Goal: Task Accomplishment & Management: Complete application form

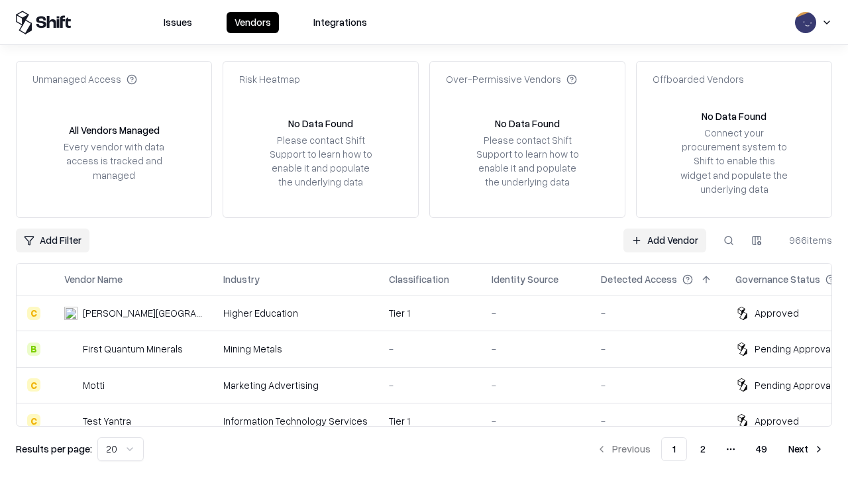
click at [664, 240] on link "Add Vendor" at bounding box center [664, 241] width 83 height 24
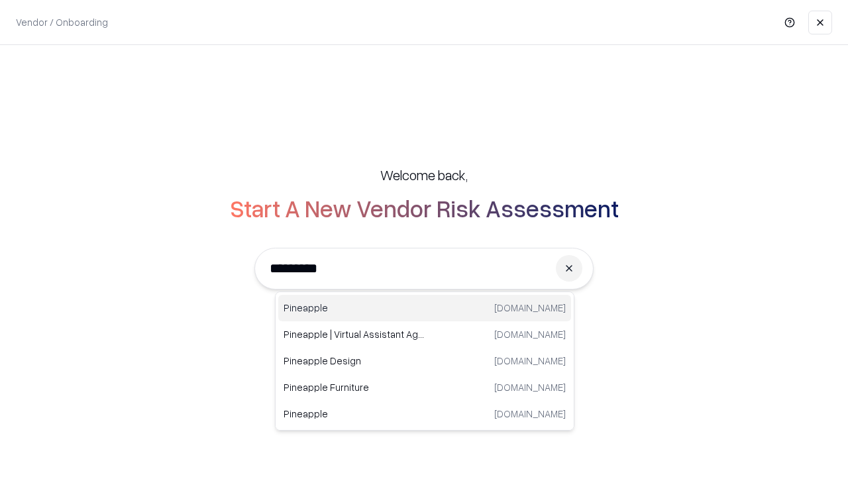
click at [425, 308] on div "Pineapple pineappleenergy.com" at bounding box center [424, 308] width 293 height 26
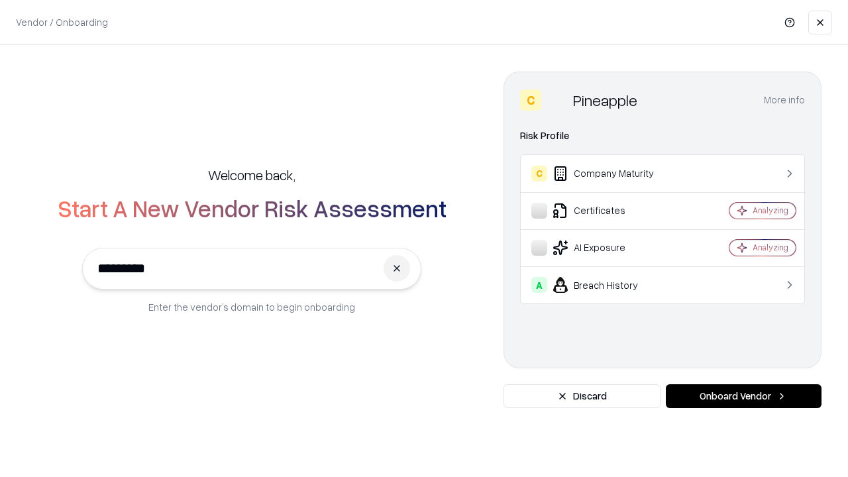
type input "*********"
click at [743, 396] on button "Onboard Vendor" at bounding box center [744, 396] width 156 height 24
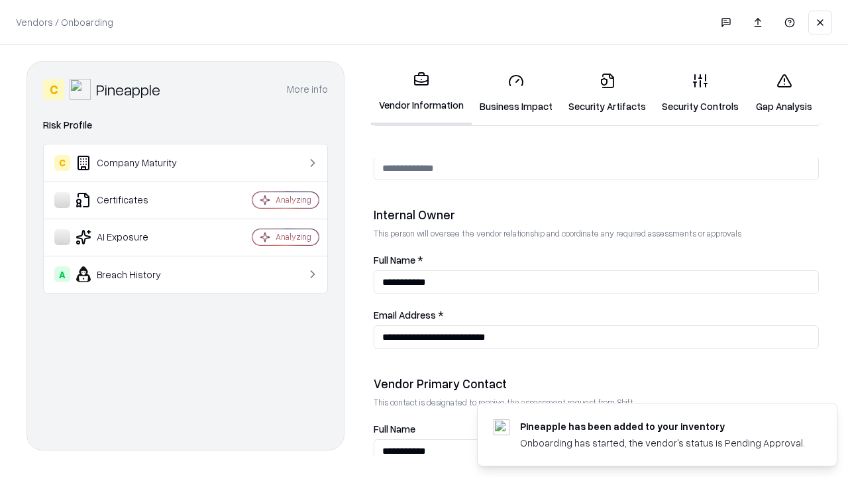
scroll to position [686, 0]
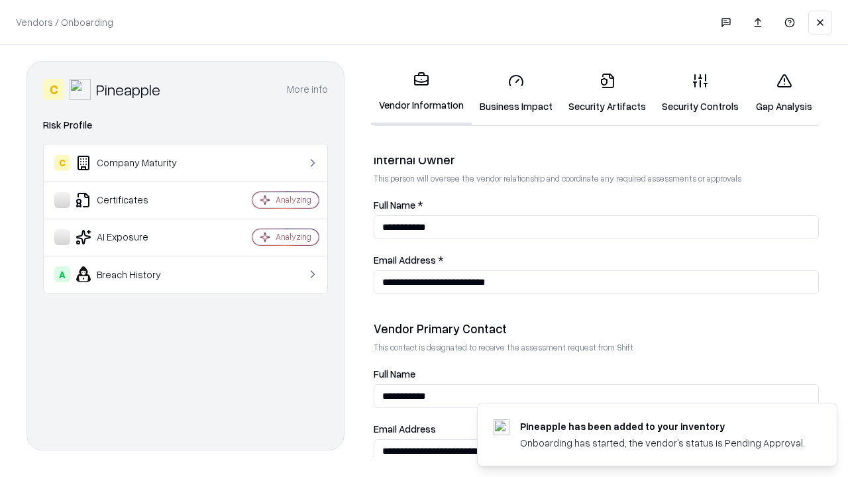
click at [516, 93] on link "Business Impact" at bounding box center [516, 93] width 89 height 62
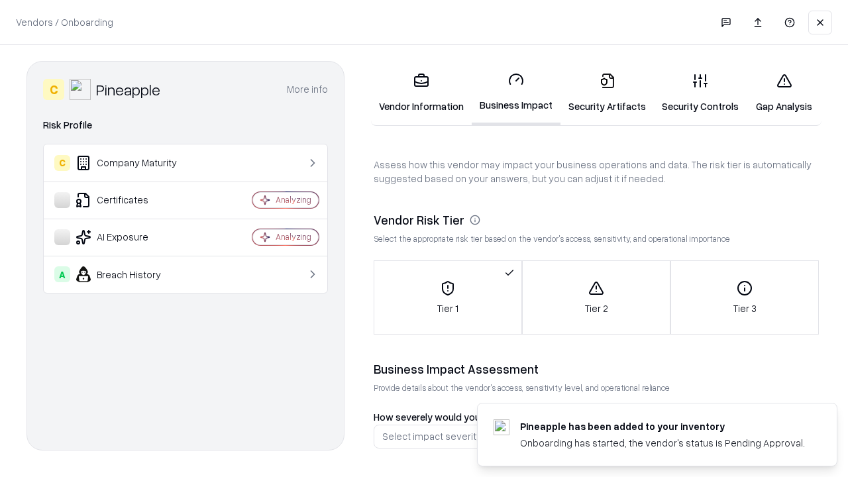
click at [607, 93] on link "Security Artifacts" at bounding box center [606, 93] width 93 height 62
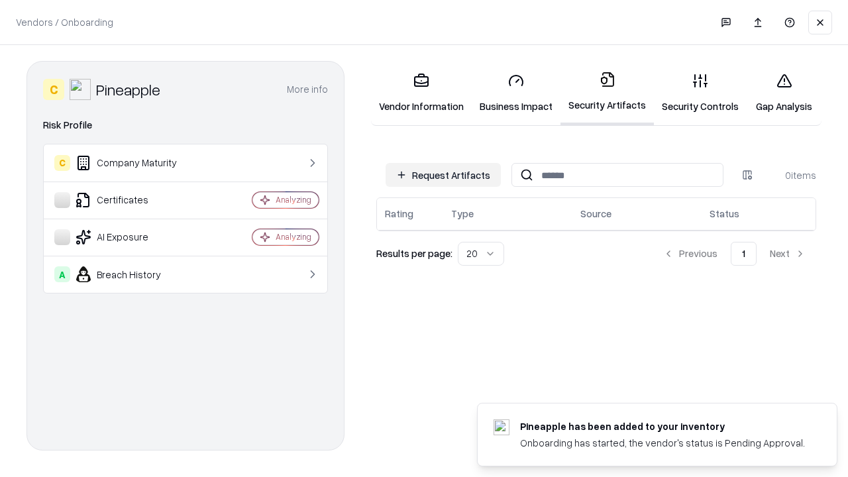
click at [443, 175] on button "Request Artifacts" at bounding box center [443, 175] width 115 height 24
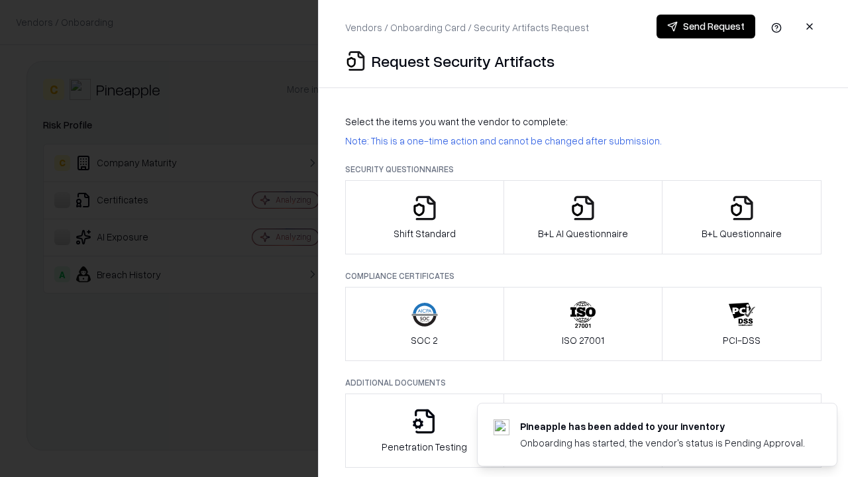
click at [424, 217] on icon "button" at bounding box center [424, 208] width 26 height 26
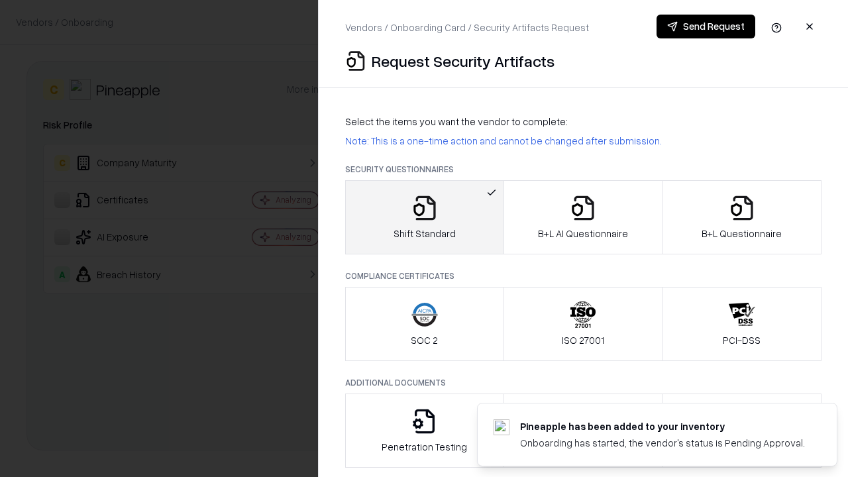
click at [705, 26] on button "Send Request" at bounding box center [705, 27] width 99 height 24
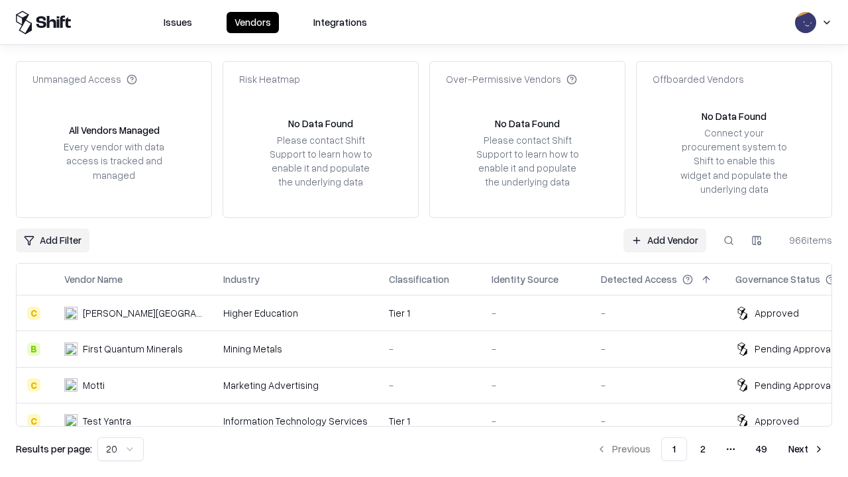
click at [729, 240] on button at bounding box center [729, 241] width 24 height 24
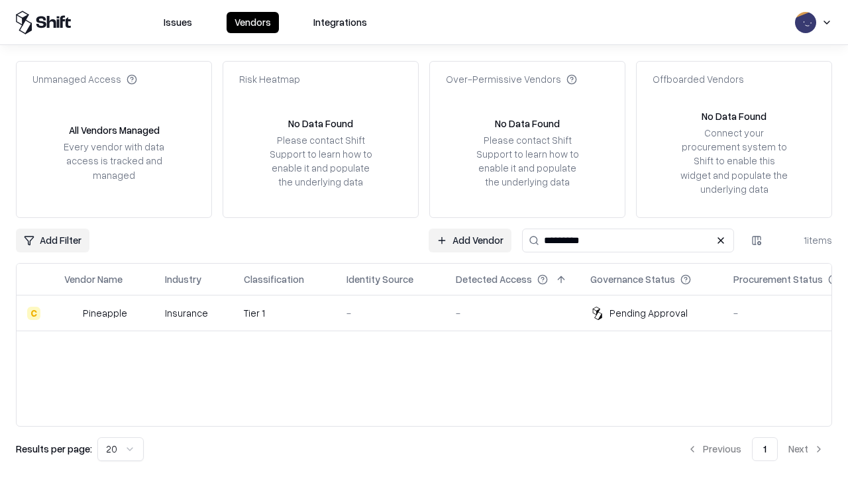
type input "*********"
click at [432, 313] on div "-" at bounding box center [390, 313] width 88 height 14
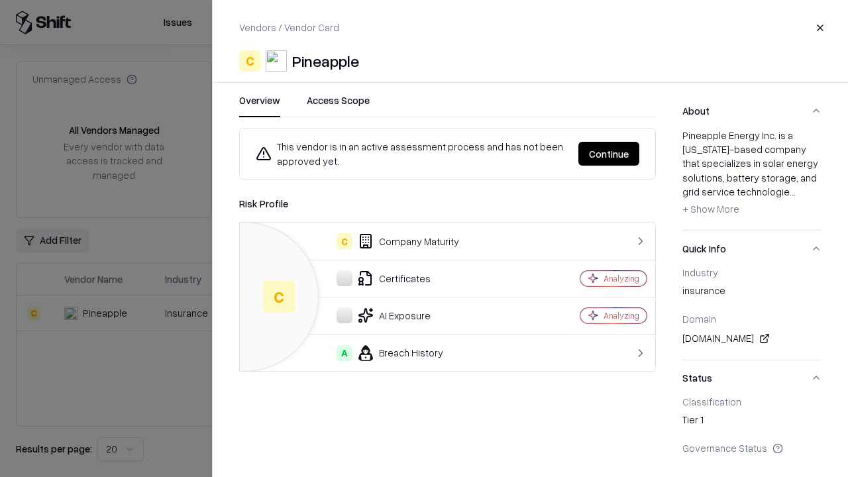
click at [609, 154] on button "Continue" at bounding box center [608, 154] width 61 height 24
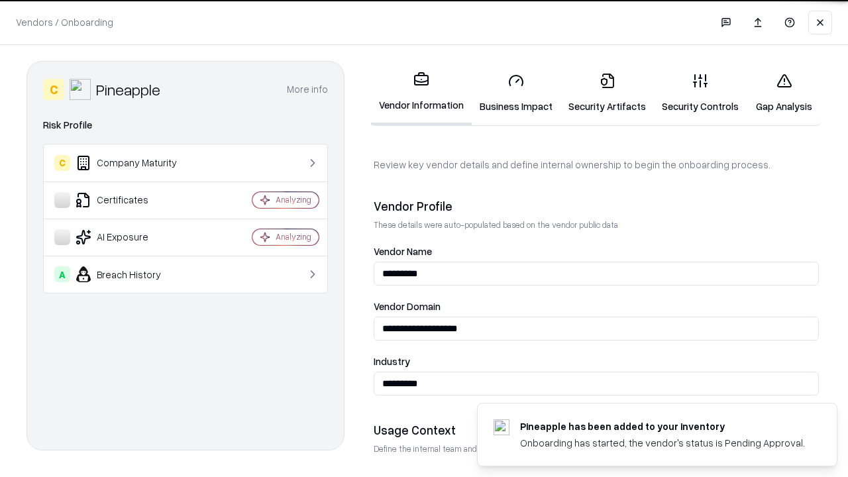
click at [607, 93] on link "Security Artifacts" at bounding box center [606, 93] width 93 height 62
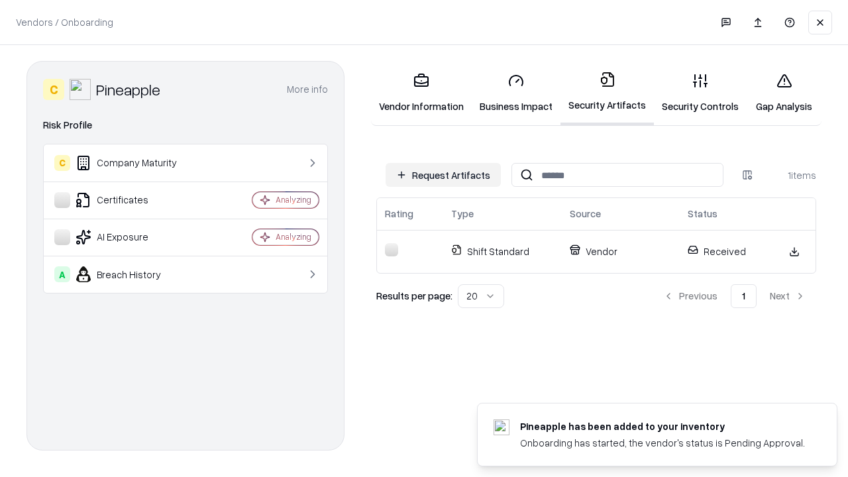
click at [784, 93] on link "Gap Analysis" at bounding box center [784, 93] width 75 height 62
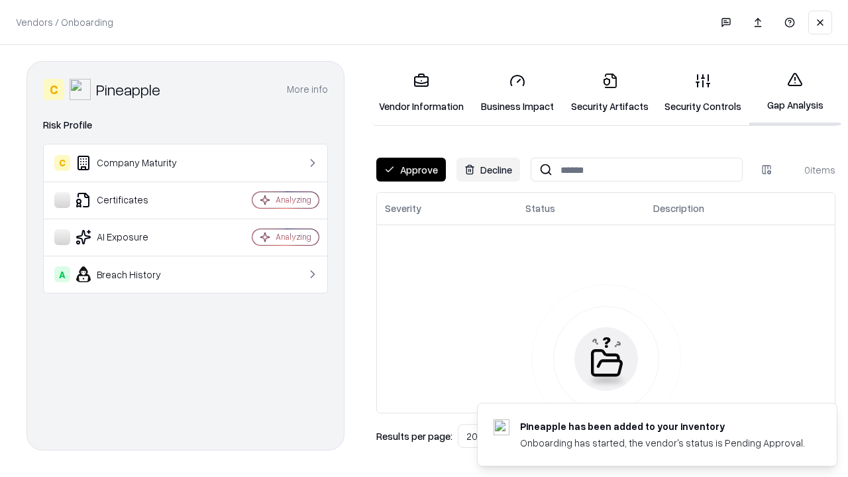
click at [411, 170] on button "Approve" at bounding box center [411, 170] width 70 height 24
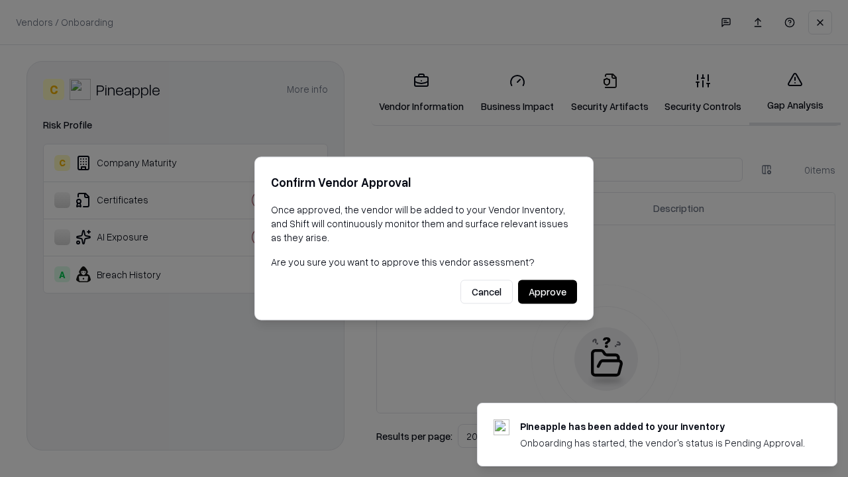
click at [547, 291] on button "Approve" at bounding box center [547, 292] width 59 height 24
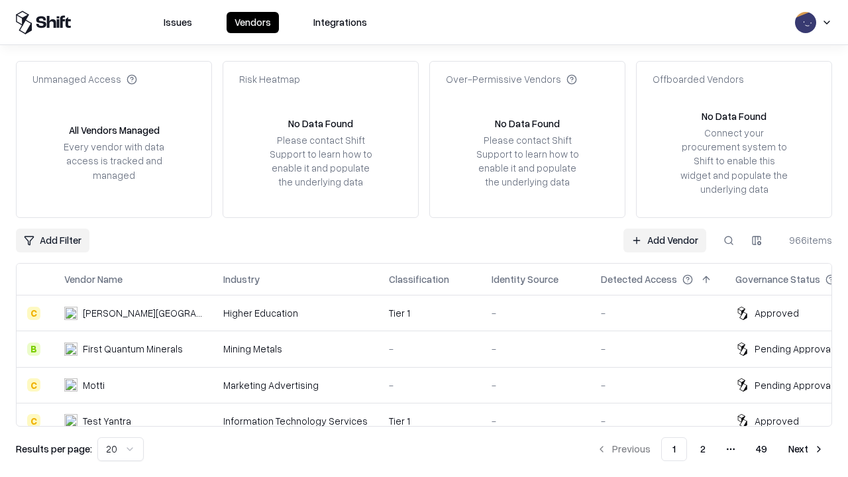
type input "*********"
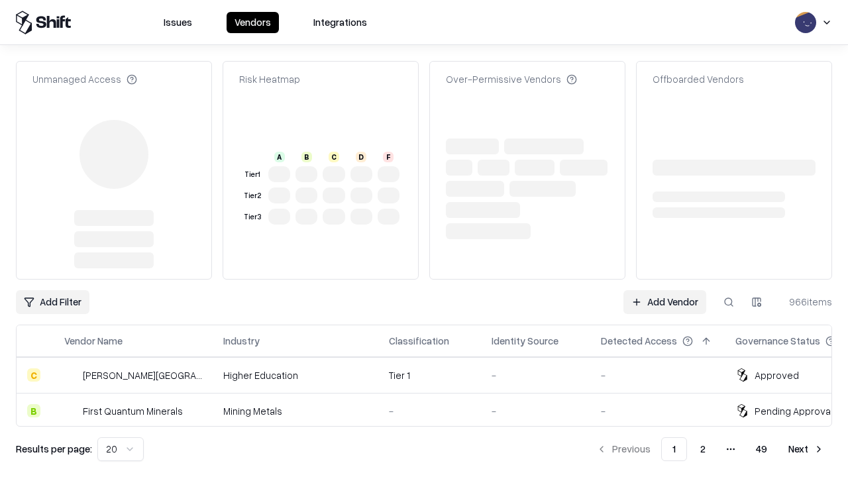
click at [664, 290] on link "Add Vendor" at bounding box center [664, 302] width 83 height 24
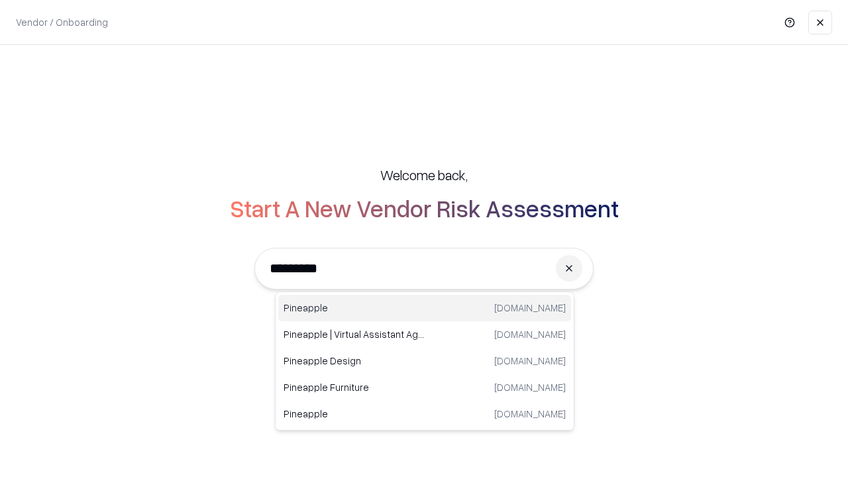
click at [425, 308] on div "Pineapple [DOMAIN_NAME]" at bounding box center [424, 308] width 293 height 26
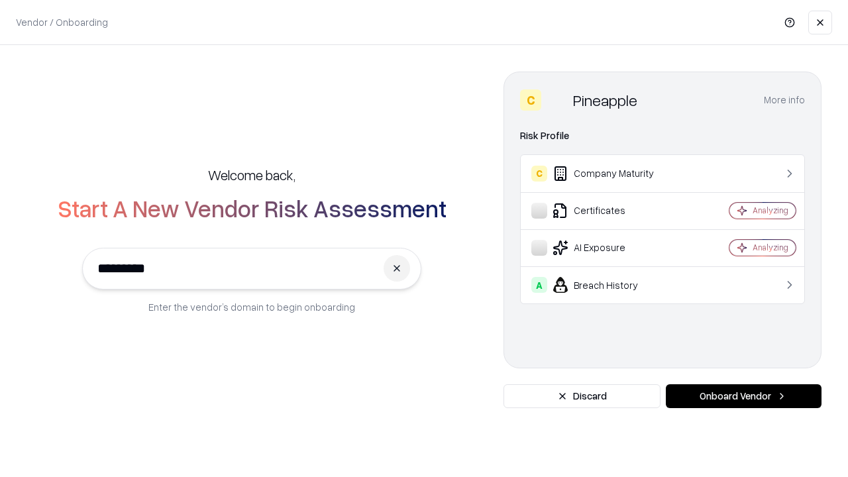
type input "*********"
click at [743, 396] on button "Onboard Vendor" at bounding box center [744, 396] width 156 height 24
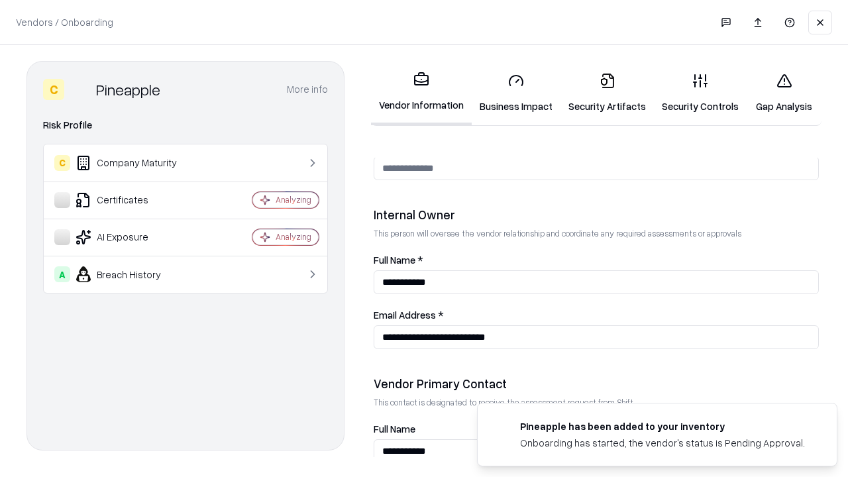
scroll to position [686, 0]
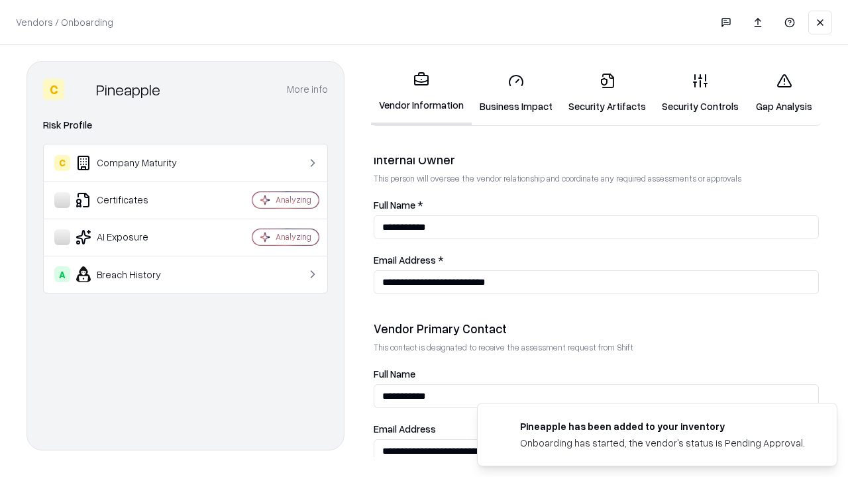
click at [784, 93] on link "Gap Analysis" at bounding box center [784, 93] width 75 height 62
